Goal: Task Accomplishment & Management: Manage account settings

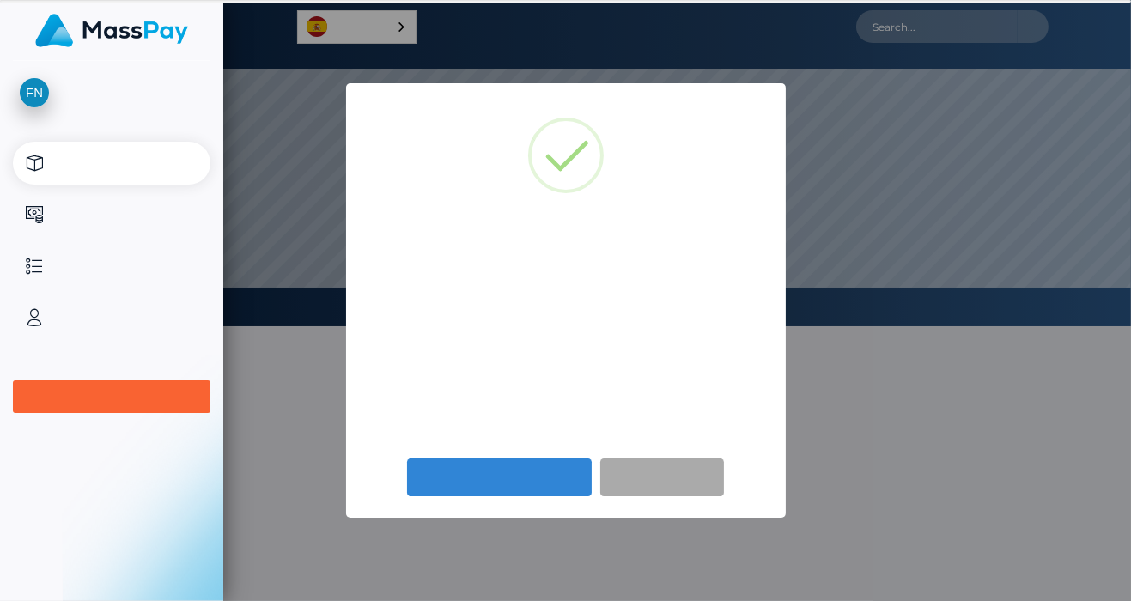
scroll to position [326, 907]
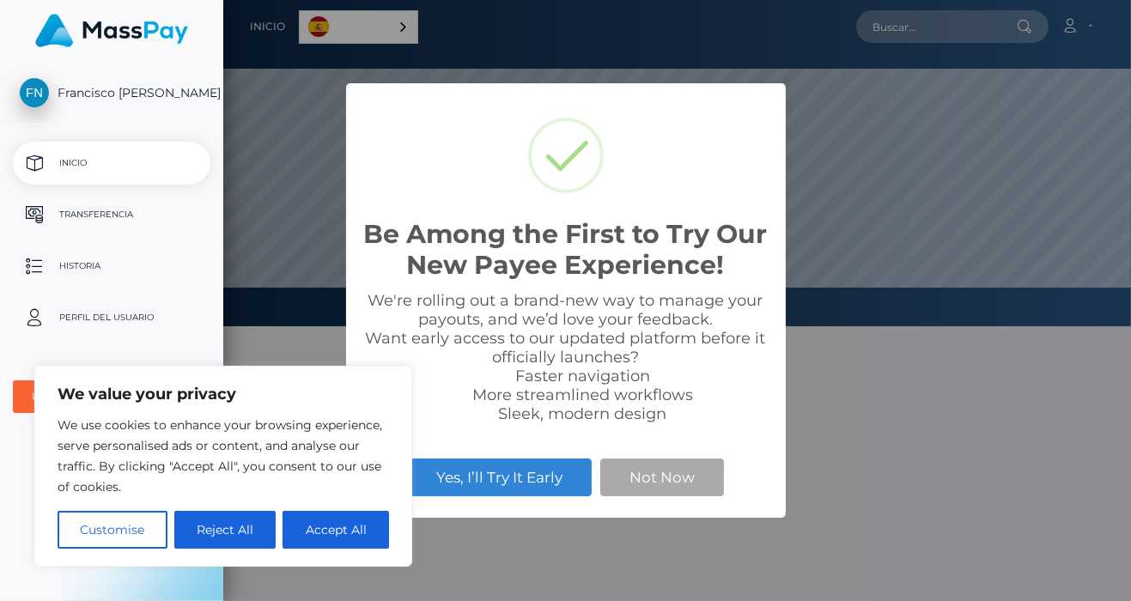
click at [520, 481] on button "Yes, I’ll Try It Early" at bounding box center [499, 477] width 185 height 38
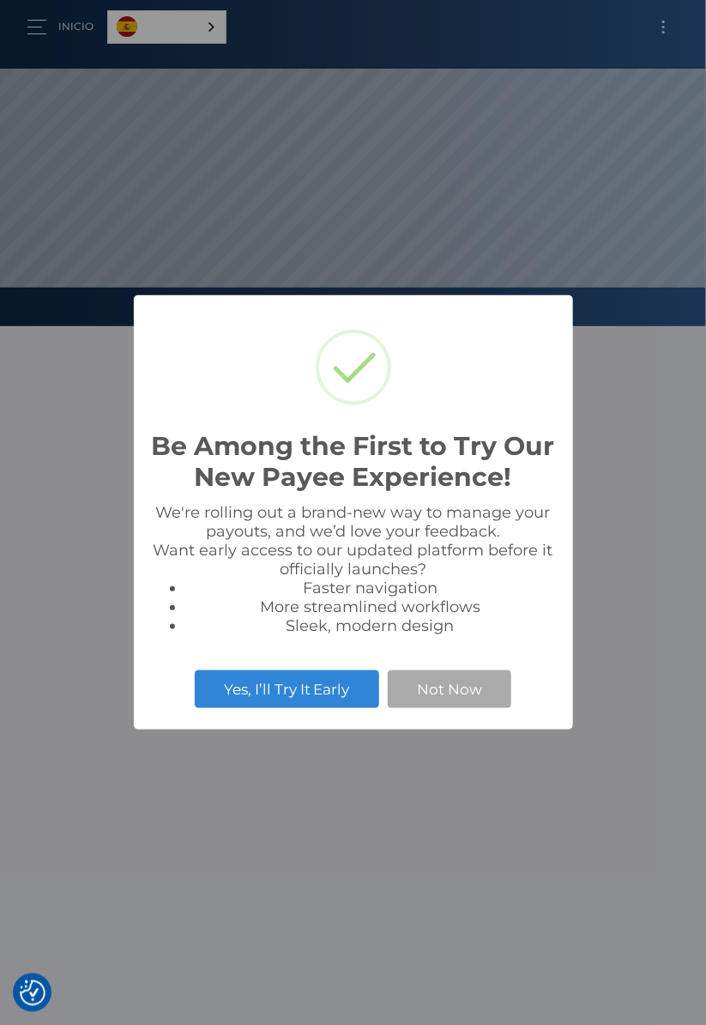
scroll to position [326, 706]
click at [458, 691] on button "Not Now" at bounding box center [450, 689] width 124 height 38
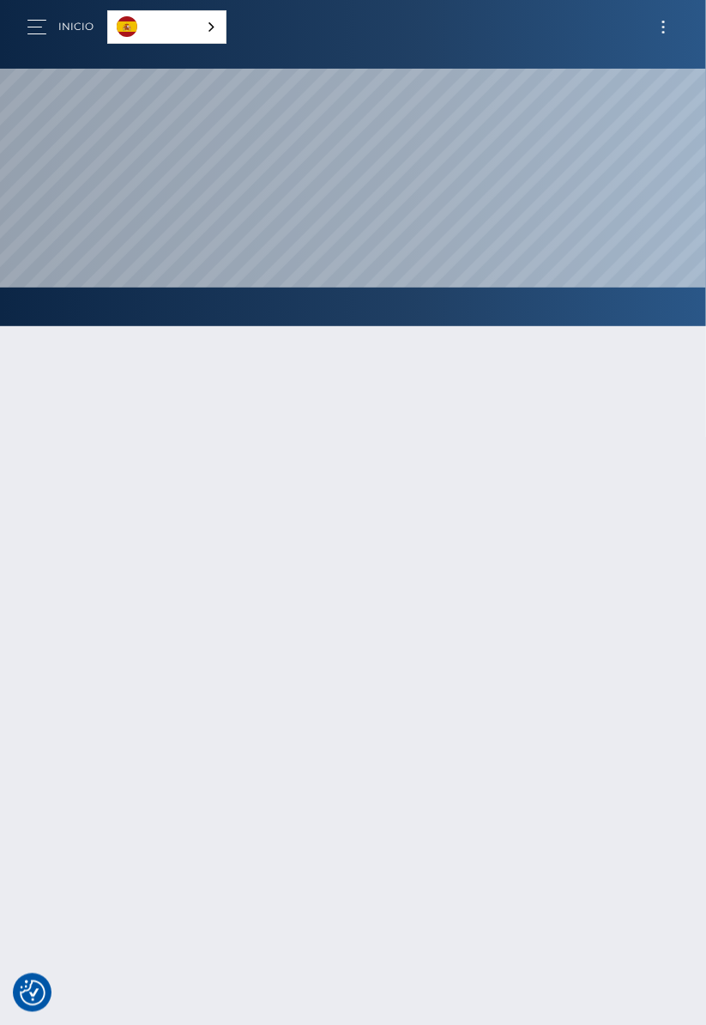
click at [664, 32] on span "Toggle navigation" at bounding box center [664, 32] width 3 height 3
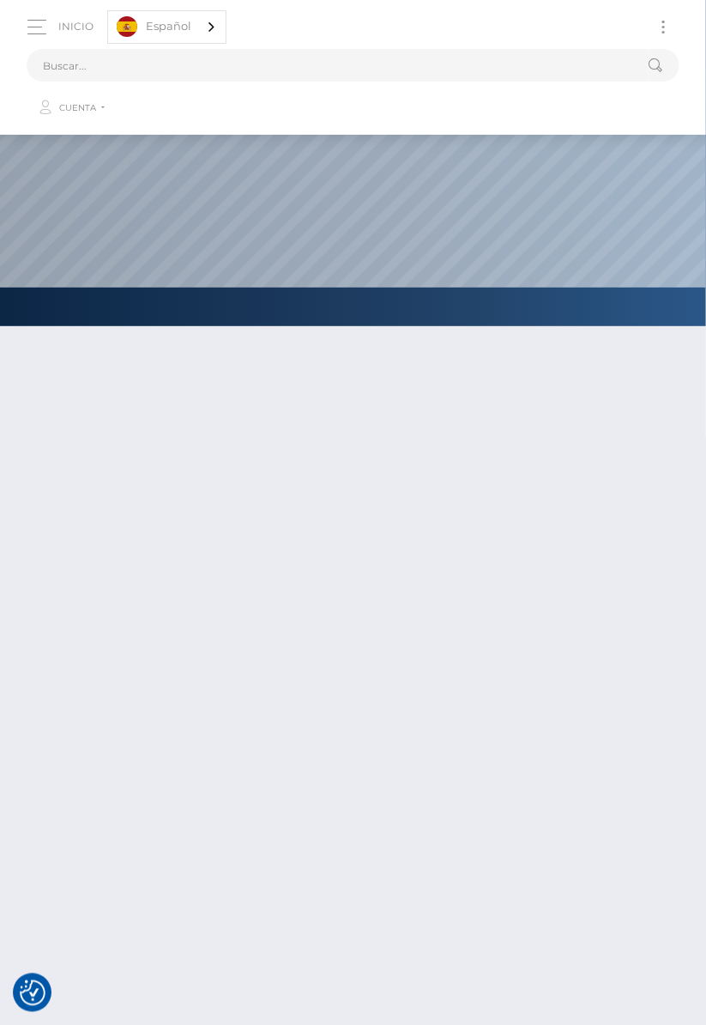
click at [533, 439] on div at bounding box center [353, 759] width 706 height 919
click at [30, 33] on span "button" at bounding box center [36, 33] width 19 height 1
